Goal: Find specific page/section: Find specific page/section

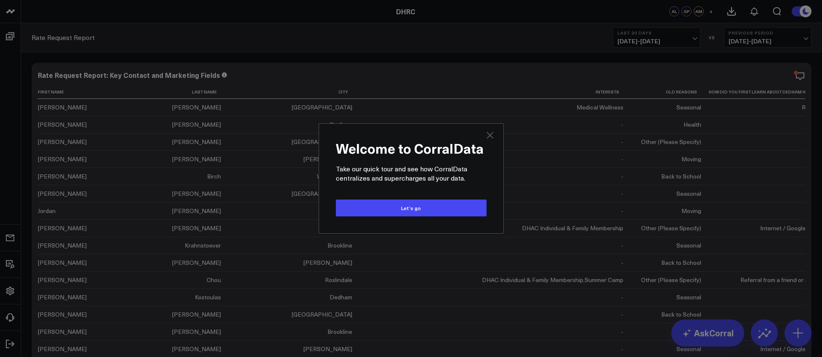
click at [491, 135] on icon "Close" at bounding box center [490, 135] width 10 height 10
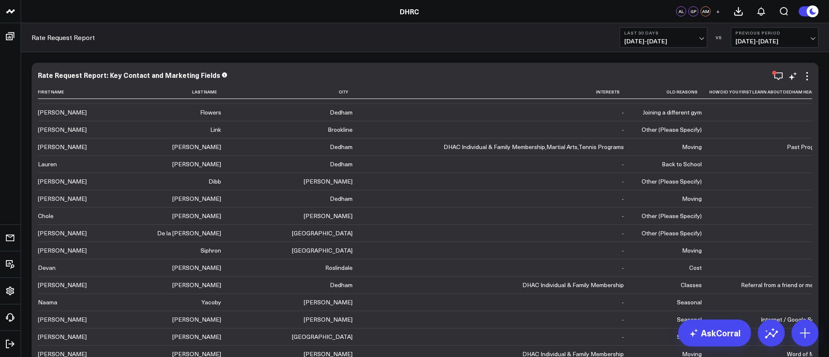
scroll to position [670, 0]
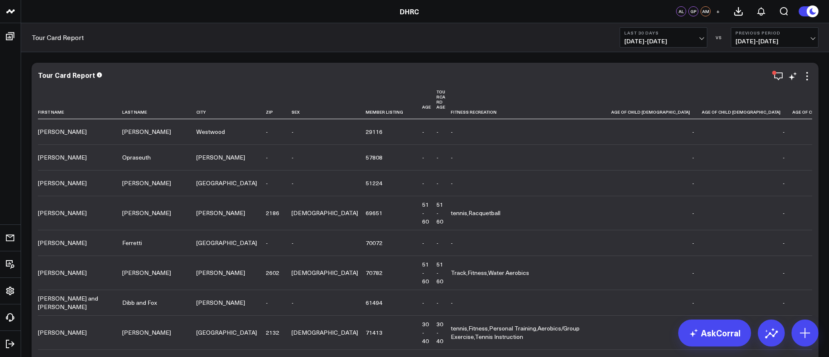
scroll to position [2426, 0]
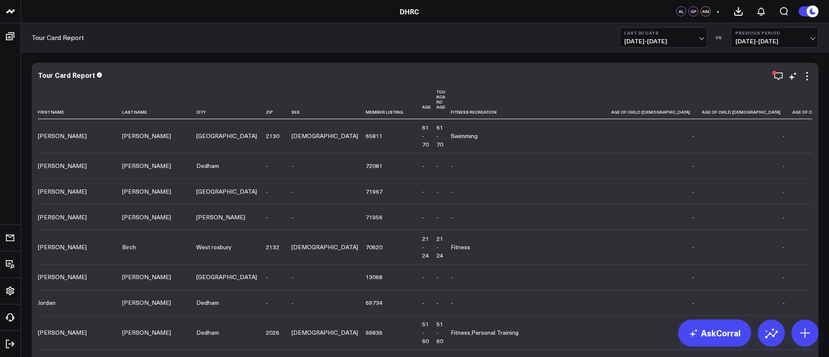
click at [450, 141] on td "Swimming" at bounding box center [530, 136] width 160 height 34
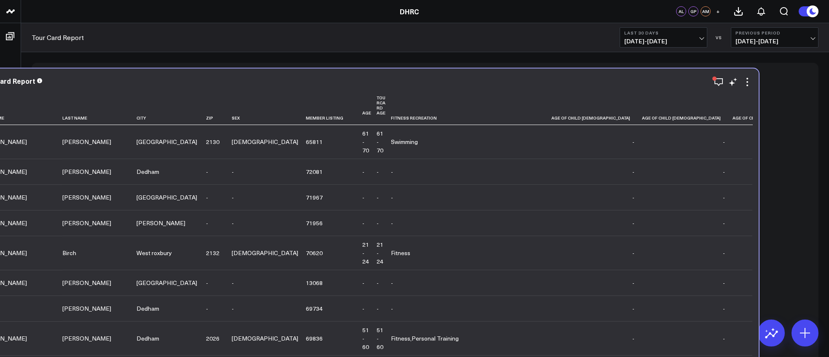
drag, startPoint x: 577, startPoint y: 135, endPoint x: 546, endPoint y: 131, distance: 31.1
click at [642, 139] on td "-" at bounding box center [687, 142] width 91 height 34
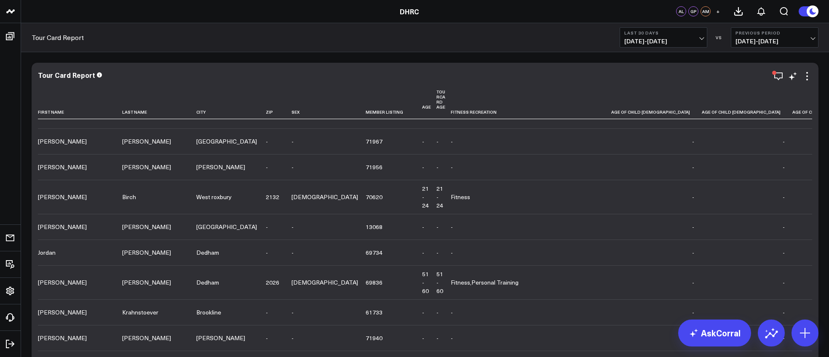
scroll to position [51, 0]
click at [196, 115] on th "City" at bounding box center [230, 102] width 69 height 34
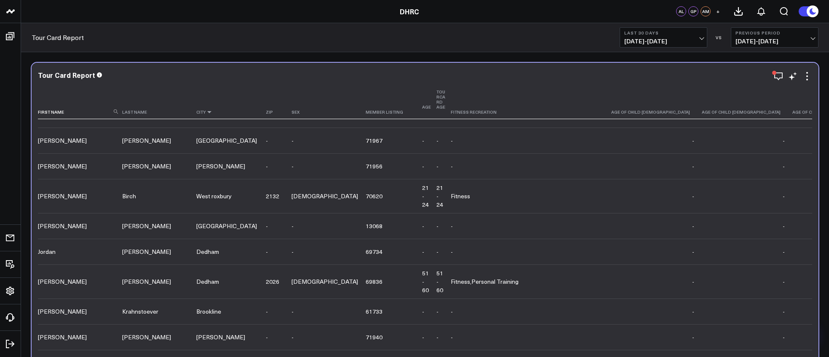
click at [206, 112] on icon at bounding box center [209, 111] width 7 height 5
click at [206, 111] on icon at bounding box center [209, 111] width 7 height 5
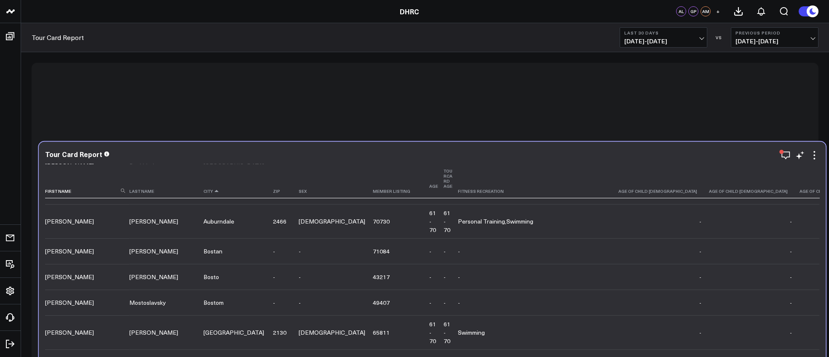
scroll to position [111, 0]
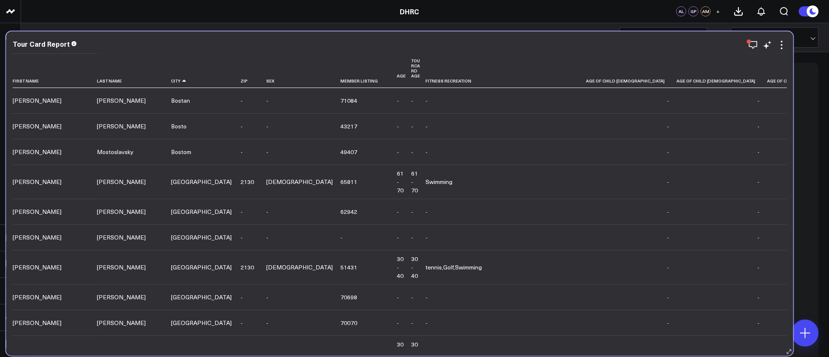
drag, startPoint x: 165, startPoint y: 80, endPoint x: 294, endPoint y: 70, distance: 130.0
click at [181, 80] on icon at bounding box center [184, 80] width 7 height 5
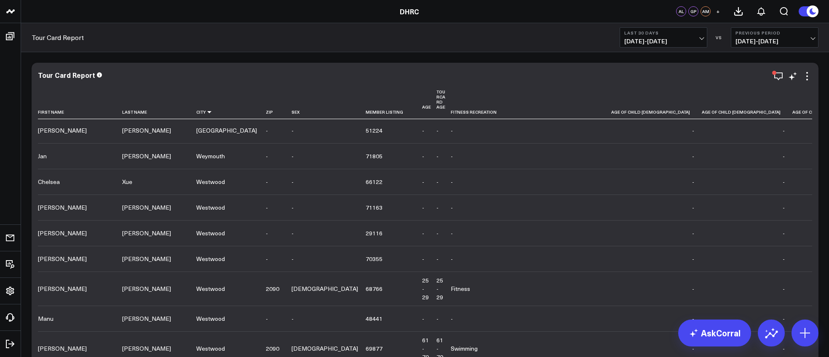
scroll to position [0, 0]
click at [701, 38] on span "[DATE] - [DATE]" at bounding box center [663, 41] width 78 height 7
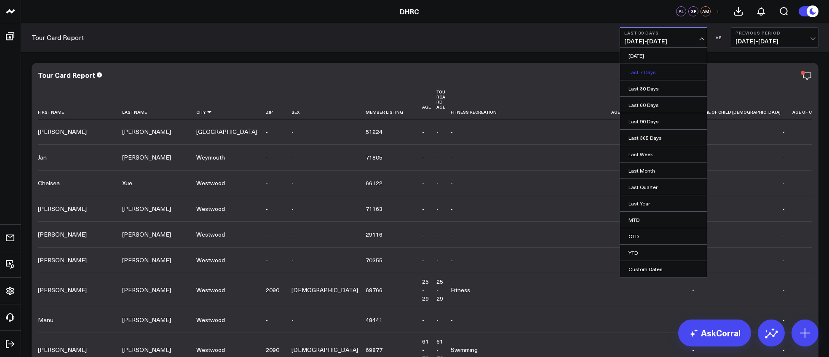
click at [648, 71] on link "Last 7 Days" at bounding box center [663, 72] width 87 height 16
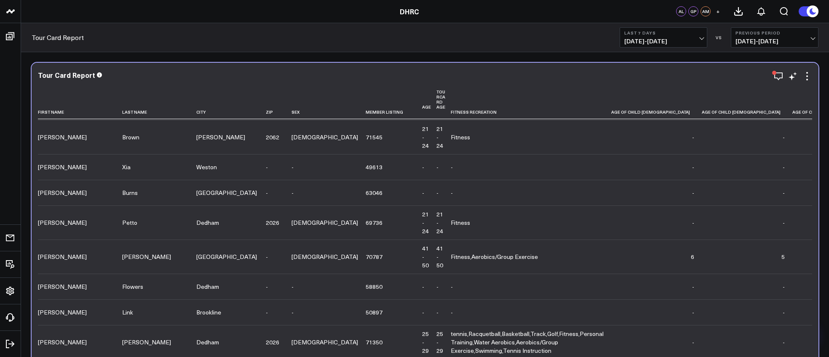
scroll to position [409, 0]
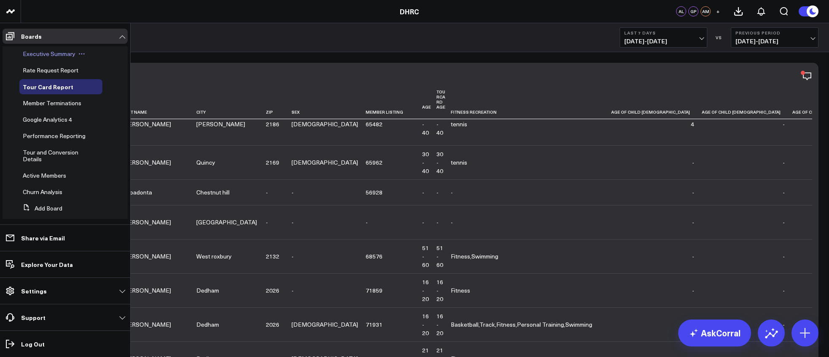
click at [38, 55] on span "Executive Summary" at bounding box center [49, 54] width 53 height 8
